Goal: Navigation & Orientation: Find specific page/section

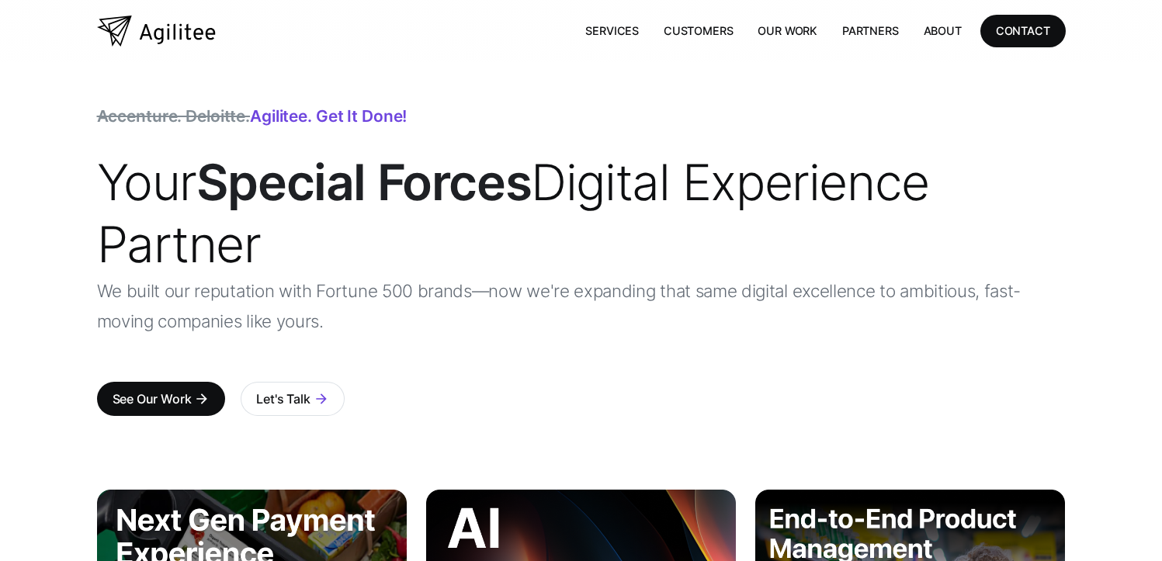
click at [296, 291] on p "We built our reputation with Fortune 500 brands—now we're expanding that same d…" at bounding box center [581, 306] width 969 height 61
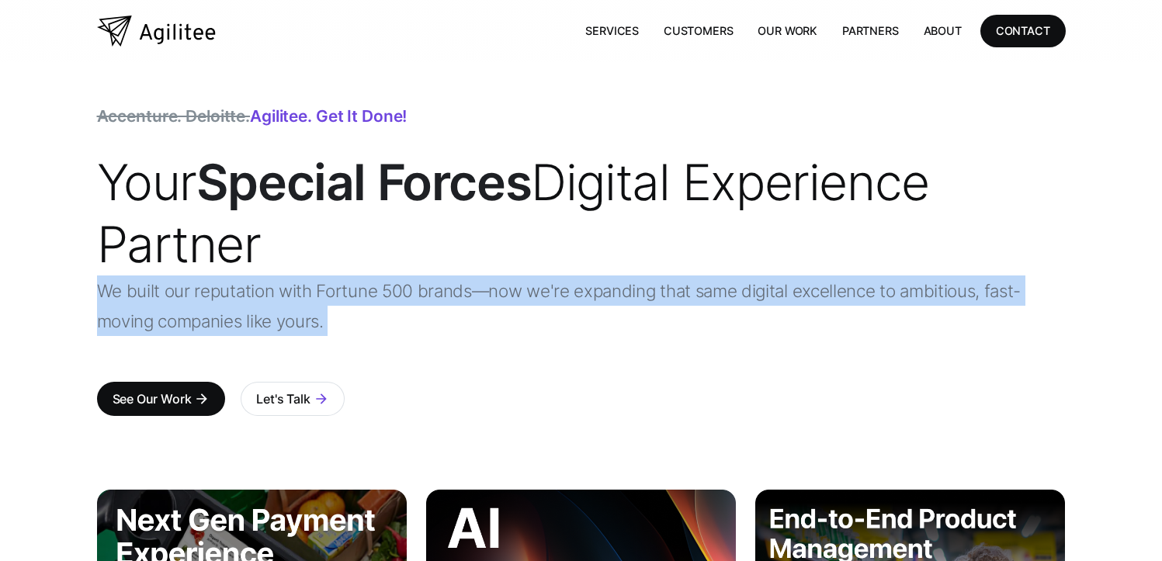
click at [296, 291] on p "We built our reputation with Fortune 500 brands—now we're expanding that same d…" at bounding box center [581, 306] width 969 height 61
click at [306, 293] on p "We built our reputation with Fortune 500 brands—now we're expanding that same d…" at bounding box center [581, 306] width 969 height 61
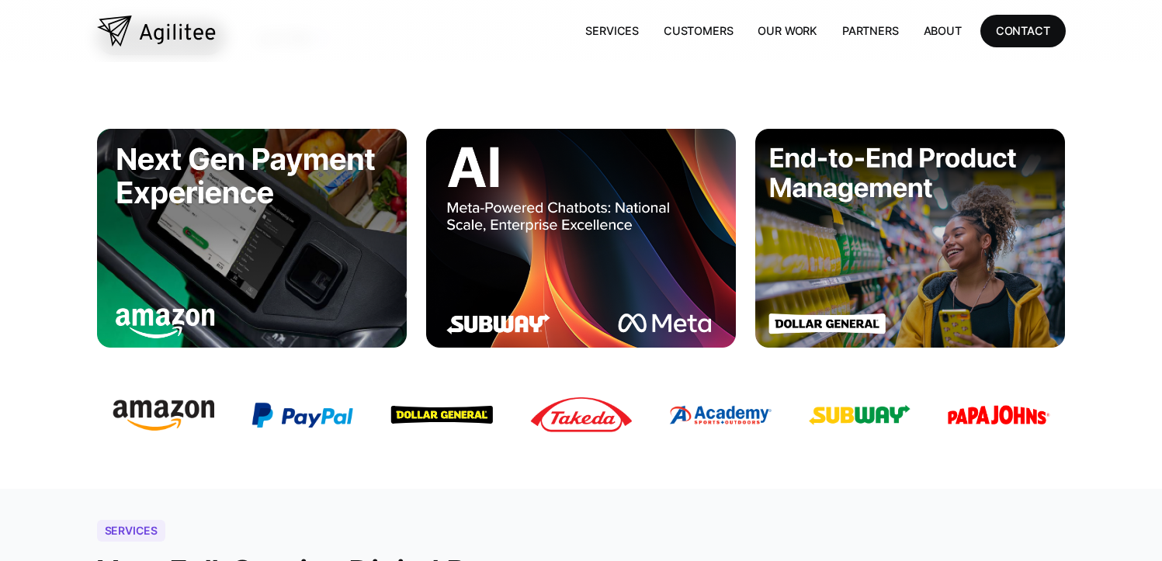
scroll to position [366, 0]
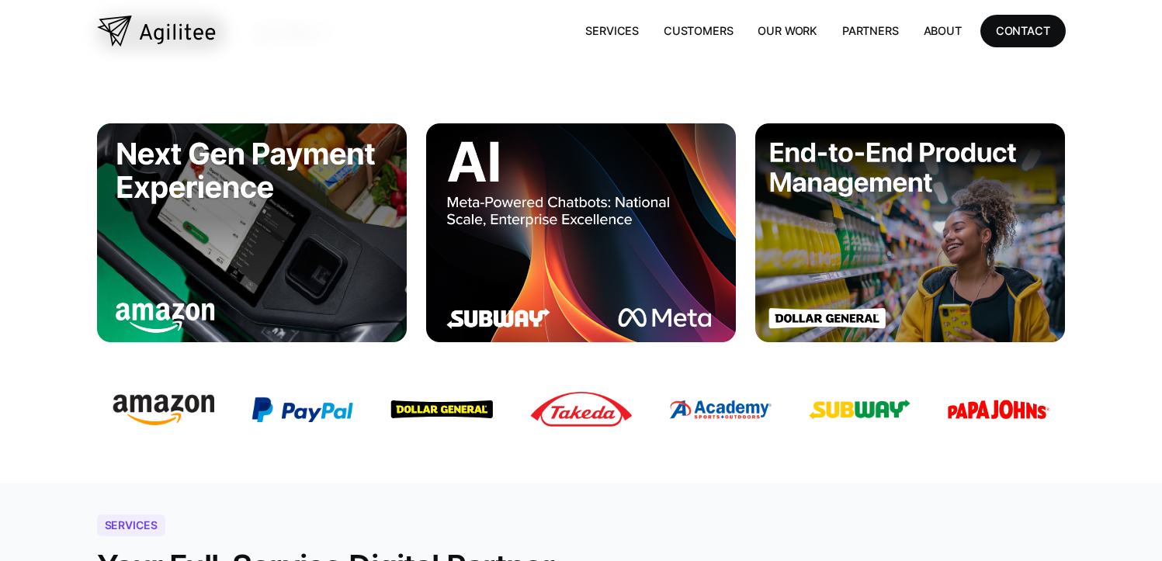
click at [555, 286] on img at bounding box center [581, 232] width 311 height 218
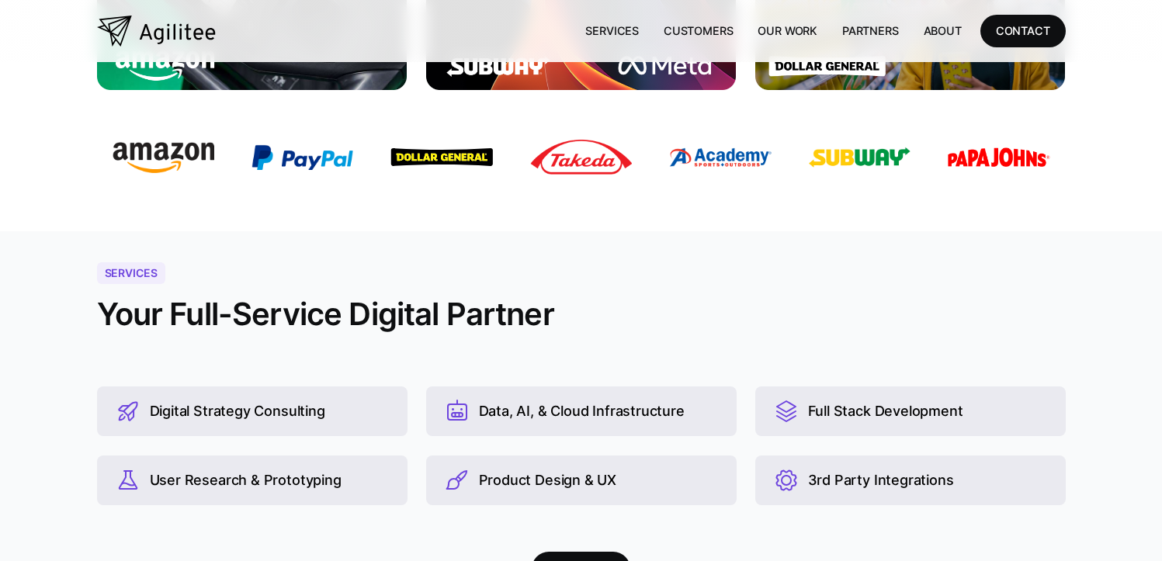
scroll to position [750, 0]
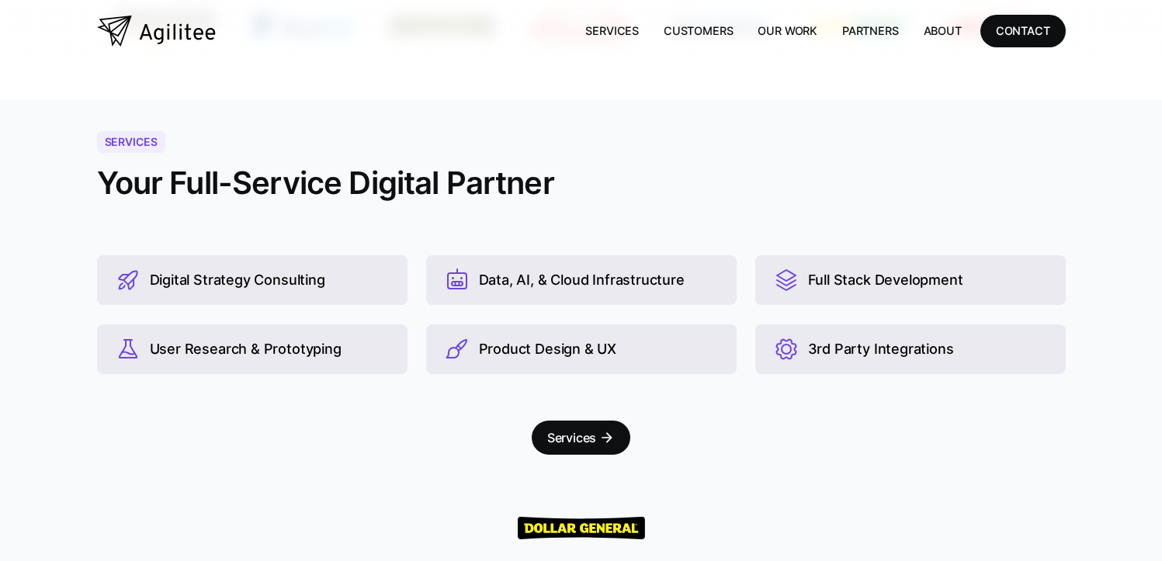
click at [259, 288] on div "Digital Strategy Consulting" at bounding box center [237, 280] width 175 height 17
click at [534, 293] on div "Data, AI, & Cloud Infrastructure" at bounding box center [581, 280] width 311 height 50
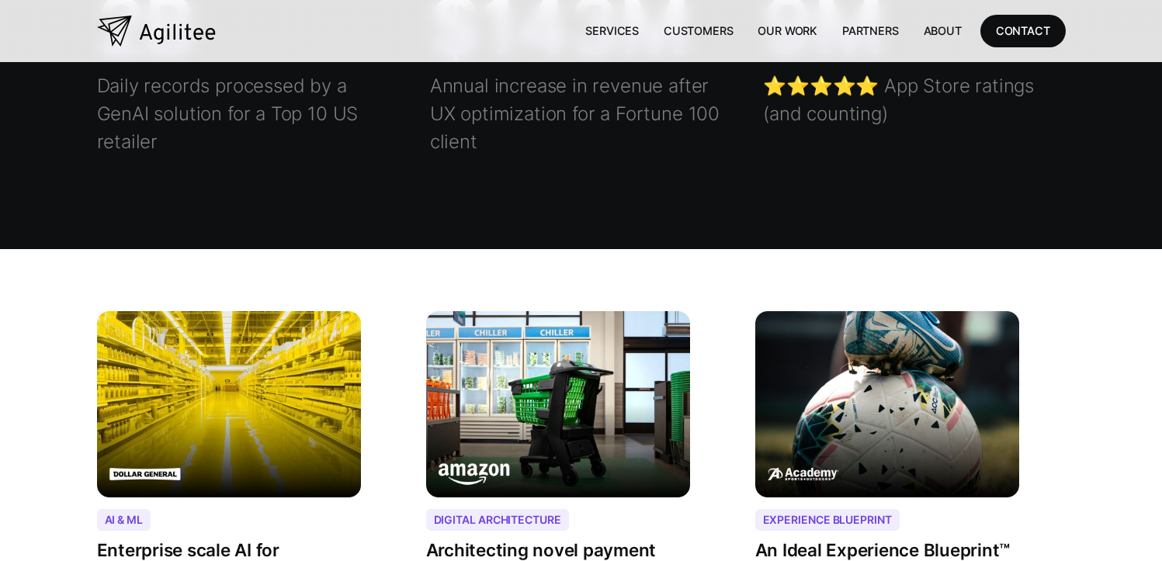
scroll to position [1907, 0]
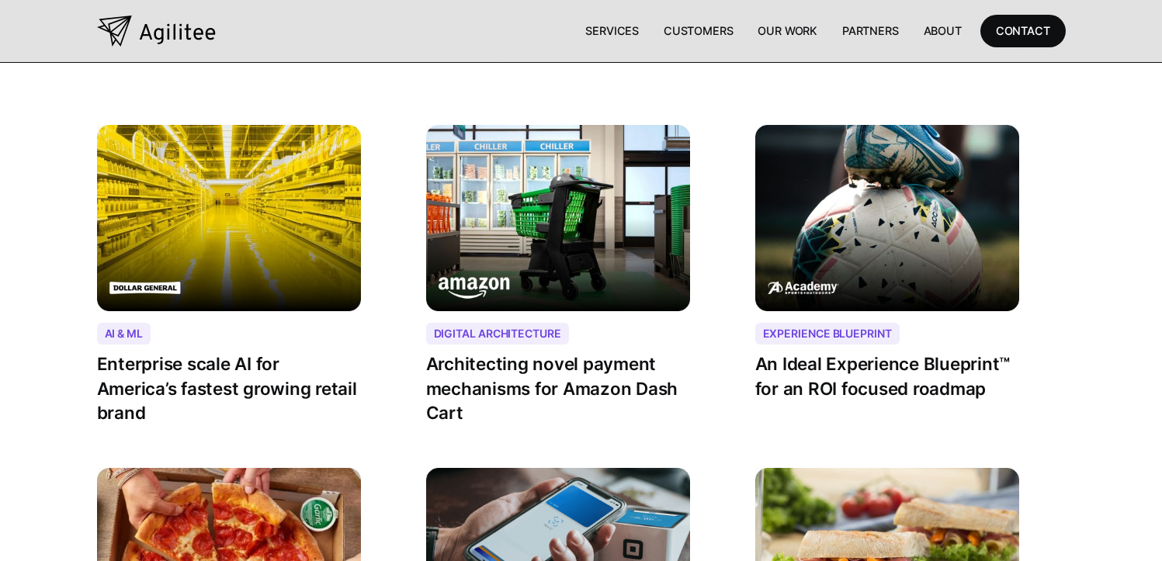
click at [191, 368] on p "Enterprise scale AI for America’s fastest growing retail brand" at bounding box center [229, 388] width 264 height 73
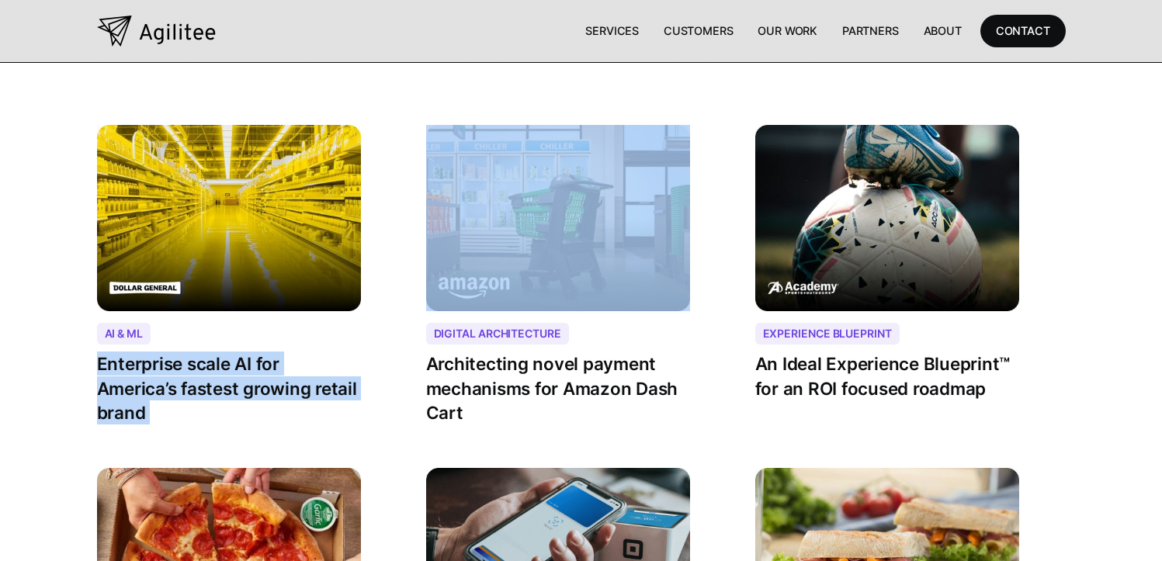
click at [191, 368] on p "Enterprise scale AI for America’s fastest growing retail brand" at bounding box center [229, 388] width 264 height 73
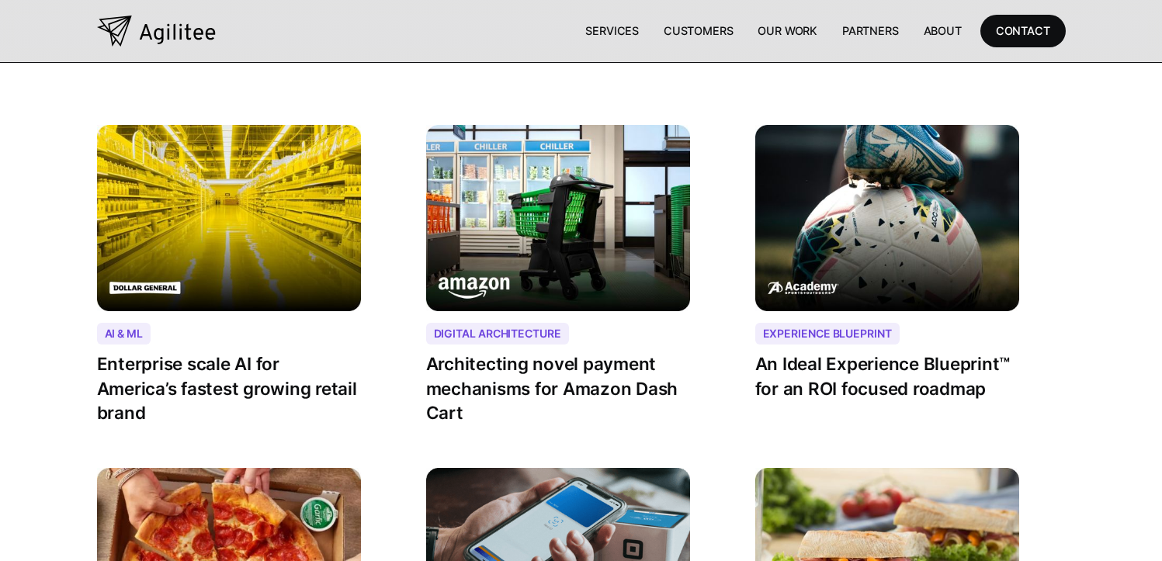
click at [191, 368] on p "Enterprise scale AI for America’s fastest growing retail brand" at bounding box center [229, 388] width 264 height 73
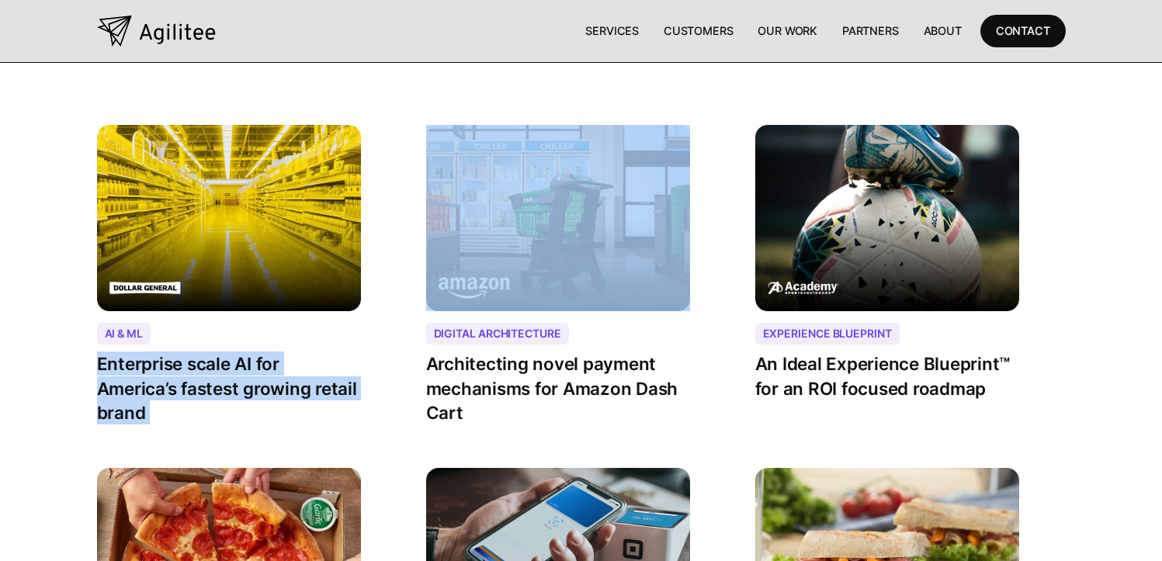
click at [191, 368] on p "Enterprise scale AI for America’s fastest growing retail brand" at bounding box center [229, 388] width 264 height 73
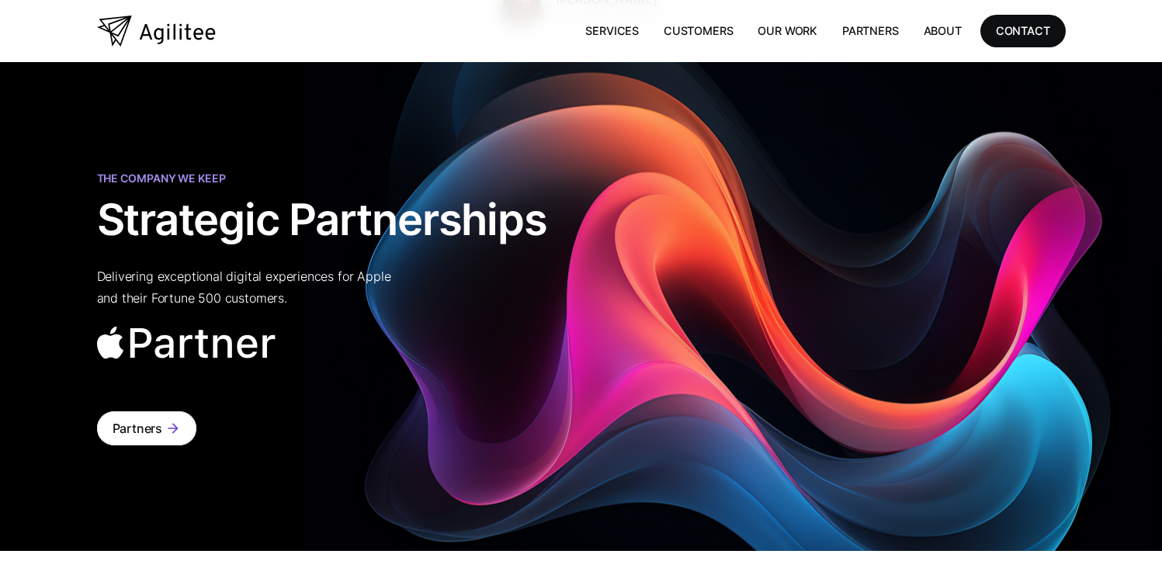
scroll to position [3255, 0]
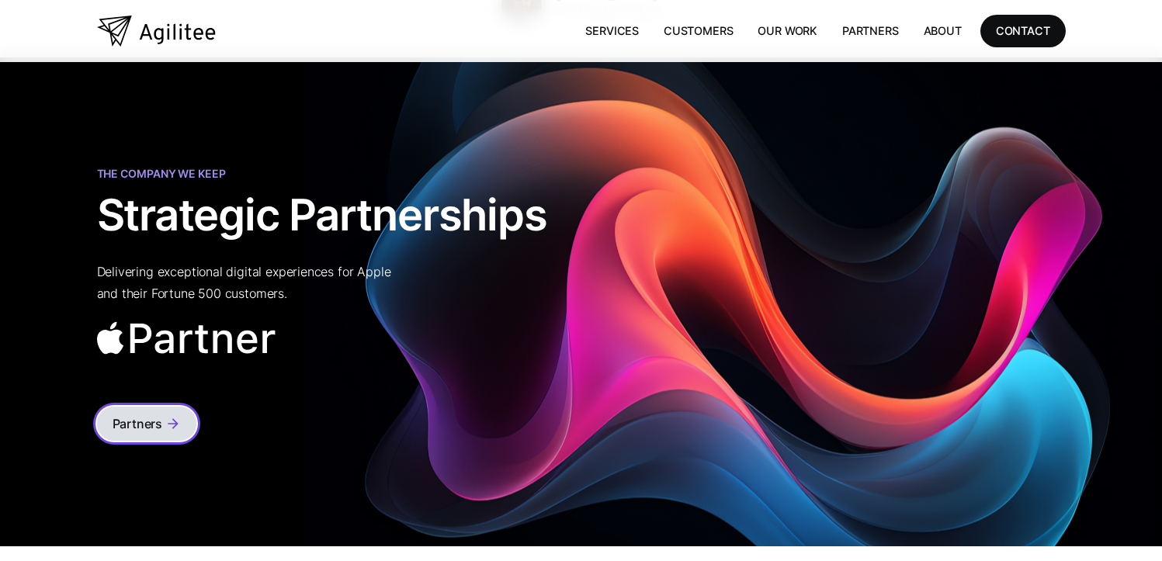
click at [154, 413] on div "Partners" at bounding box center [138, 424] width 50 height 22
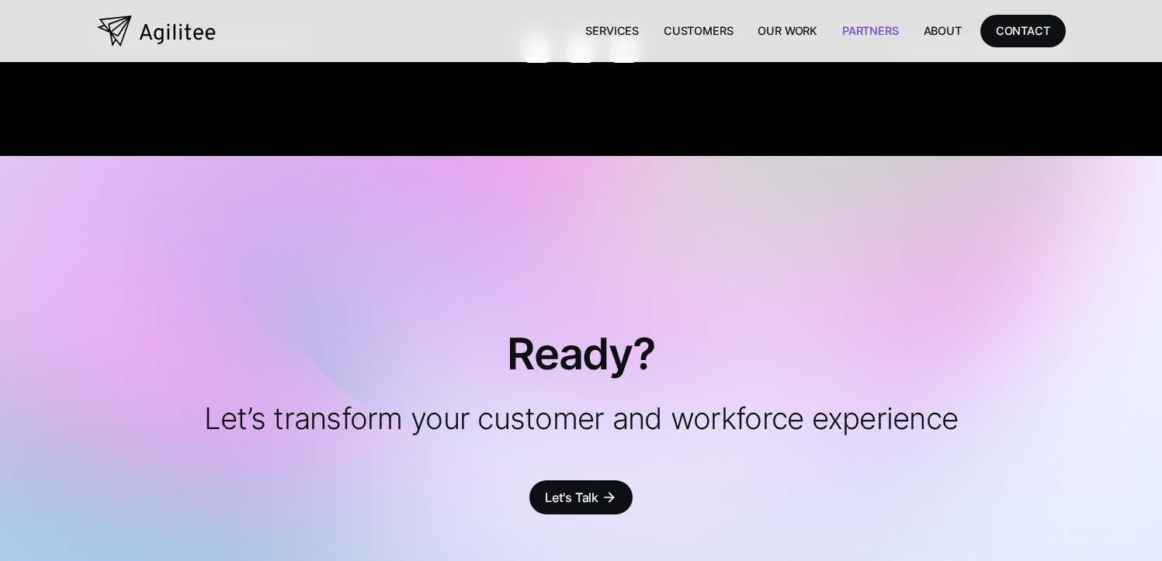
scroll to position [3453, 0]
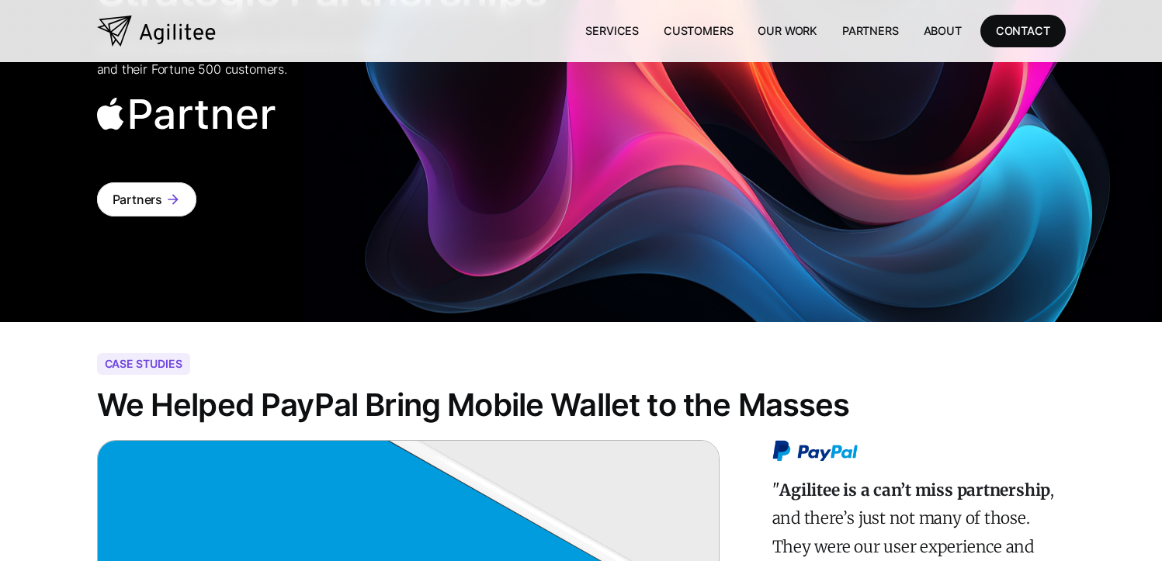
scroll to position [3105, 0]
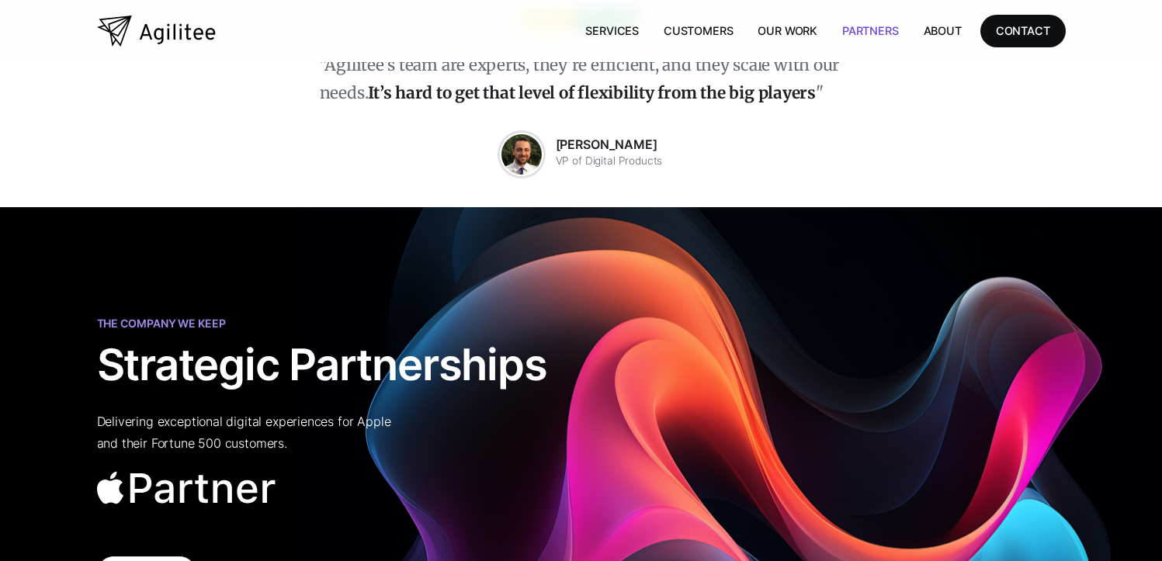
click at [873, 20] on link "Partners" at bounding box center [871, 31] width 82 height 32
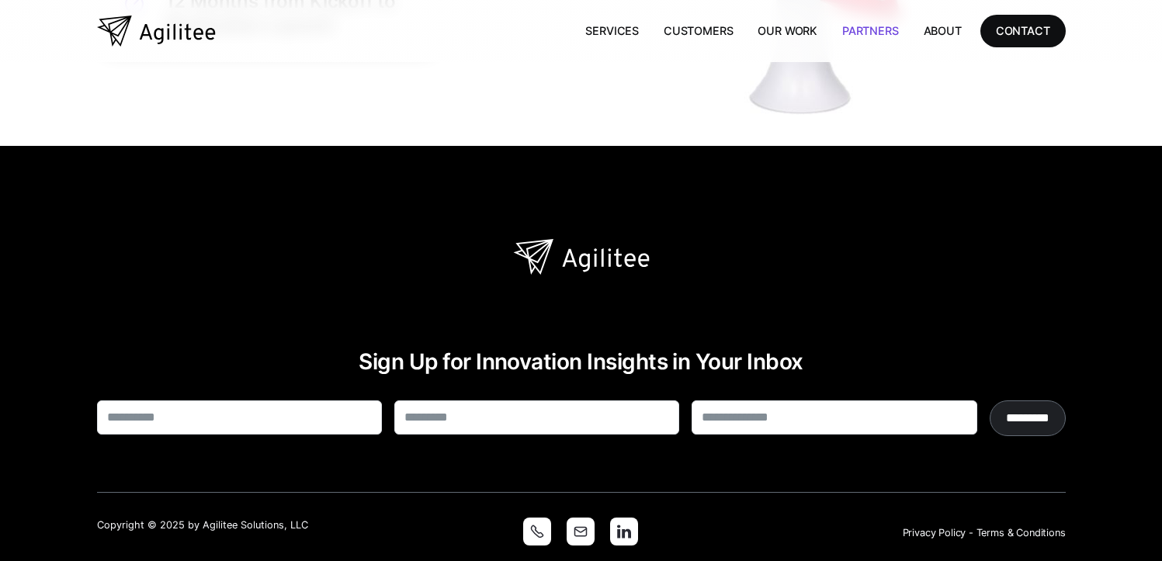
scroll to position [2848, 0]
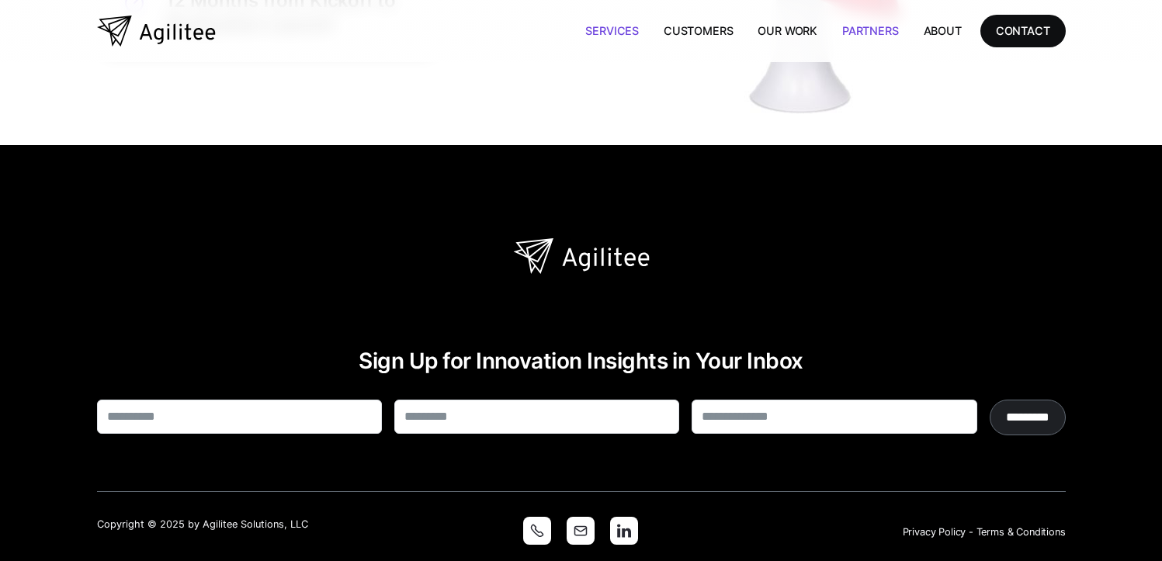
click at [602, 34] on link "Services" at bounding box center [612, 31] width 78 height 32
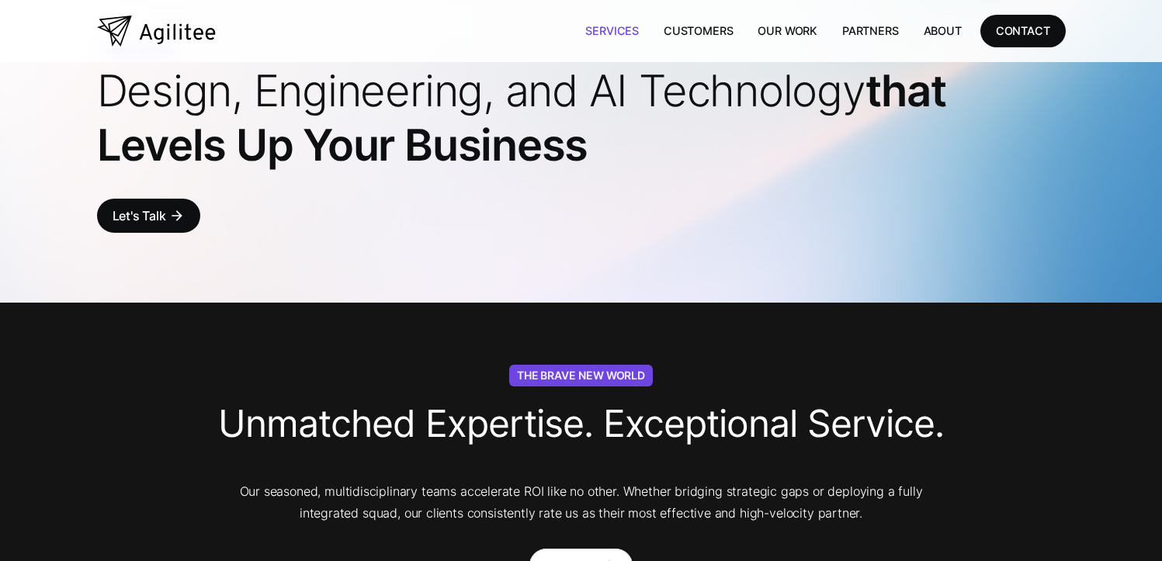
scroll to position [85, 0]
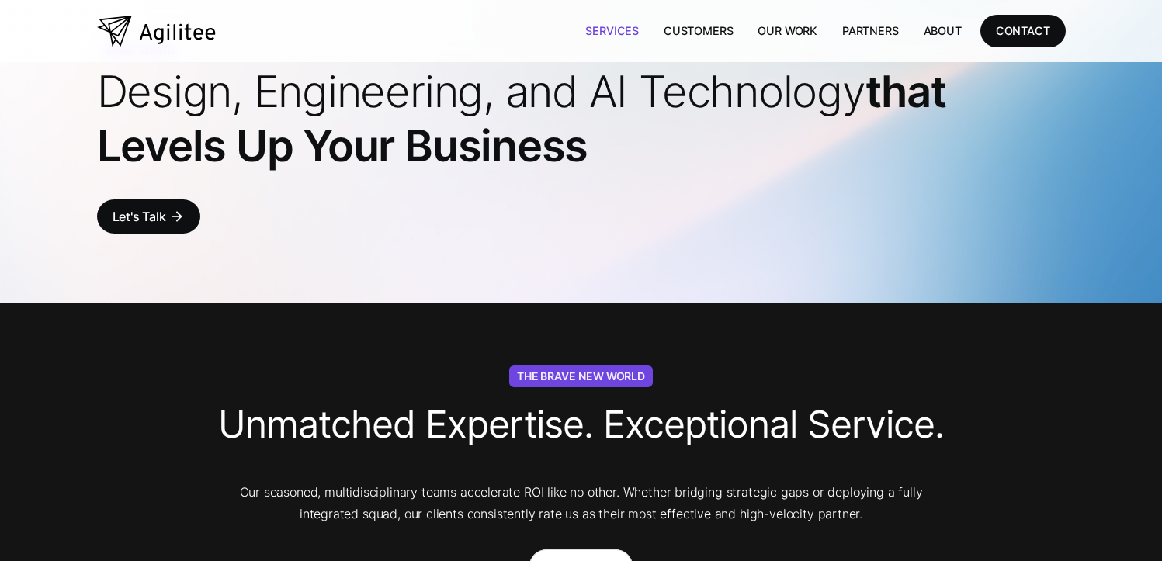
click at [583, 103] on span "Design, Engineering, and AI Technology" at bounding box center [481, 91] width 769 height 53
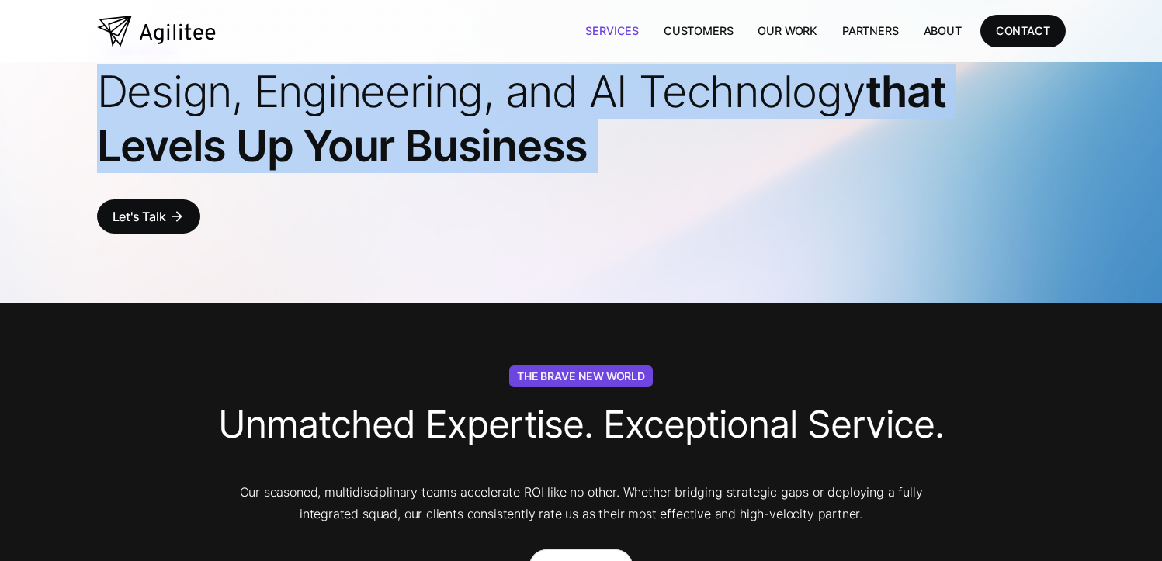
click at [583, 103] on span "Design, Engineering, and AI Technology" at bounding box center [481, 91] width 769 height 53
